Goal: Use online tool/utility: Utilize a website feature to perform a specific function

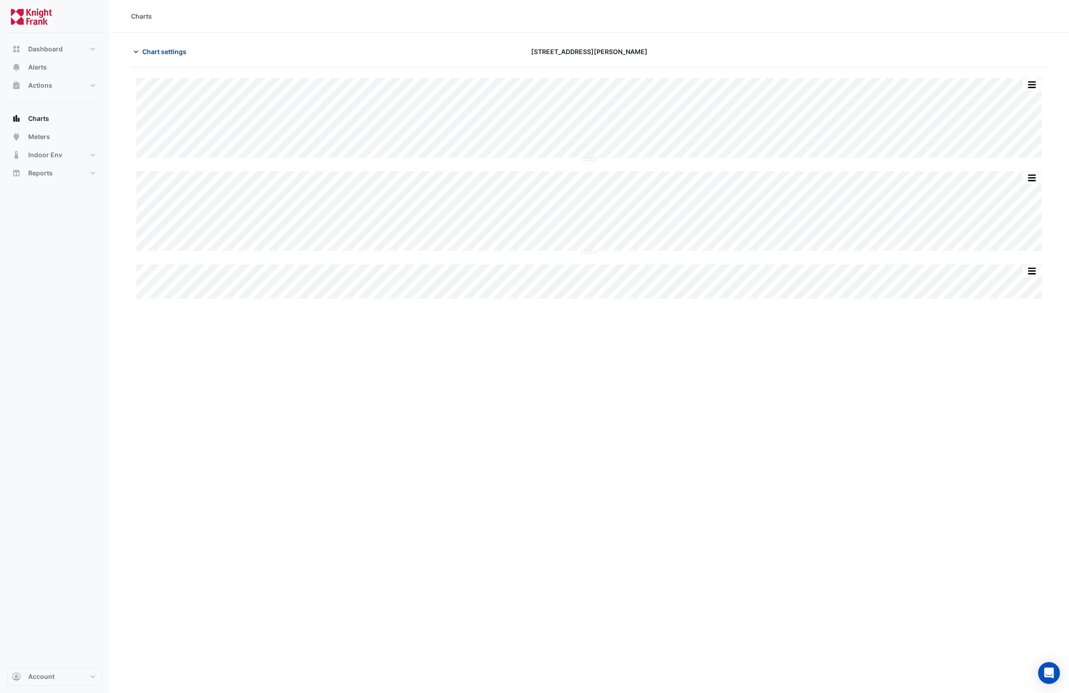
click at [169, 52] on span "Chart settings" at bounding box center [164, 52] width 44 height 10
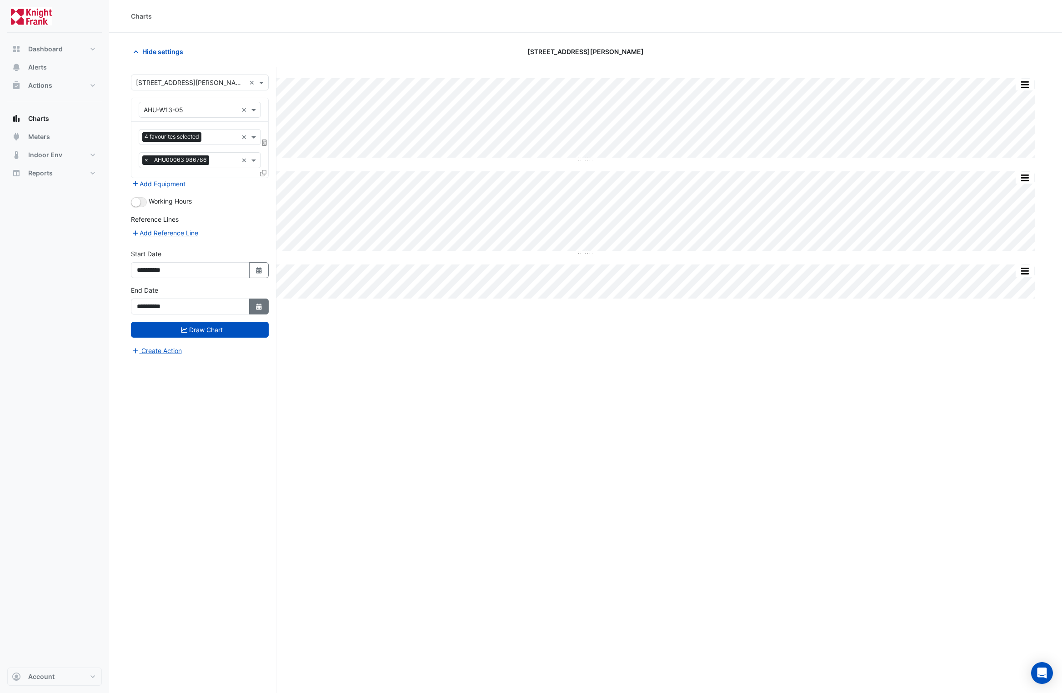
click at [249, 308] on button "Select Date" at bounding box center [259, 307] width 20 height 16
select select "*"
click at [201, 214] on div "5" at bounding box center [205, 215] width 15 height 15
type input "**********"
click at [189, 329] on button "Draw Chart" at bounding box center [200, 330] width 138 height 16
